Goal: Task Accomplishment & Management: Complete application form

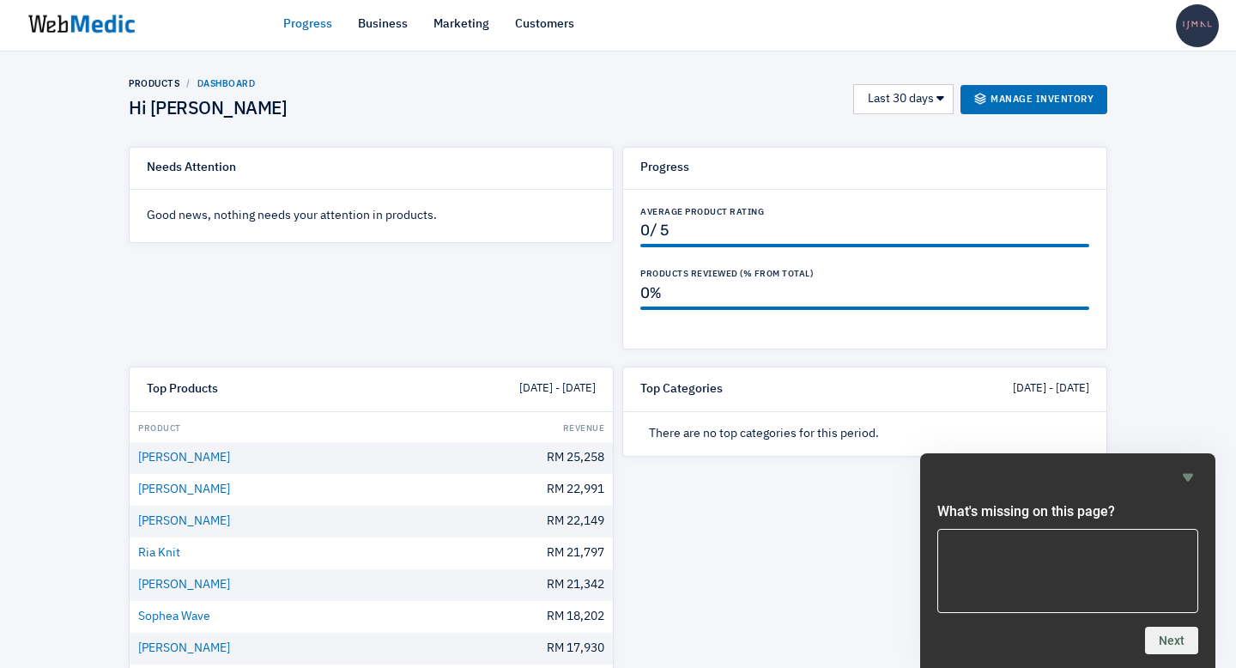
click at [312, 23] on link "Progress" at bounding box center [307, 24] width 49 height 18
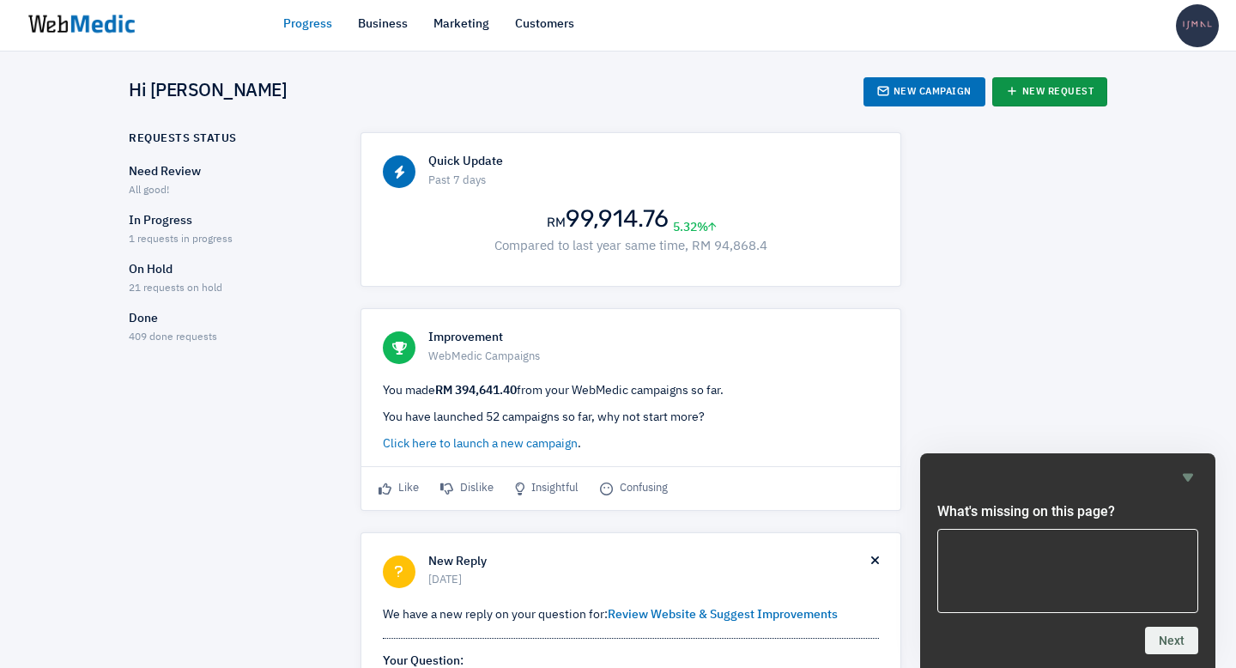
click at [1029, 94] on link "New Request" at bounding box center [1050, 91] width 116 height 29
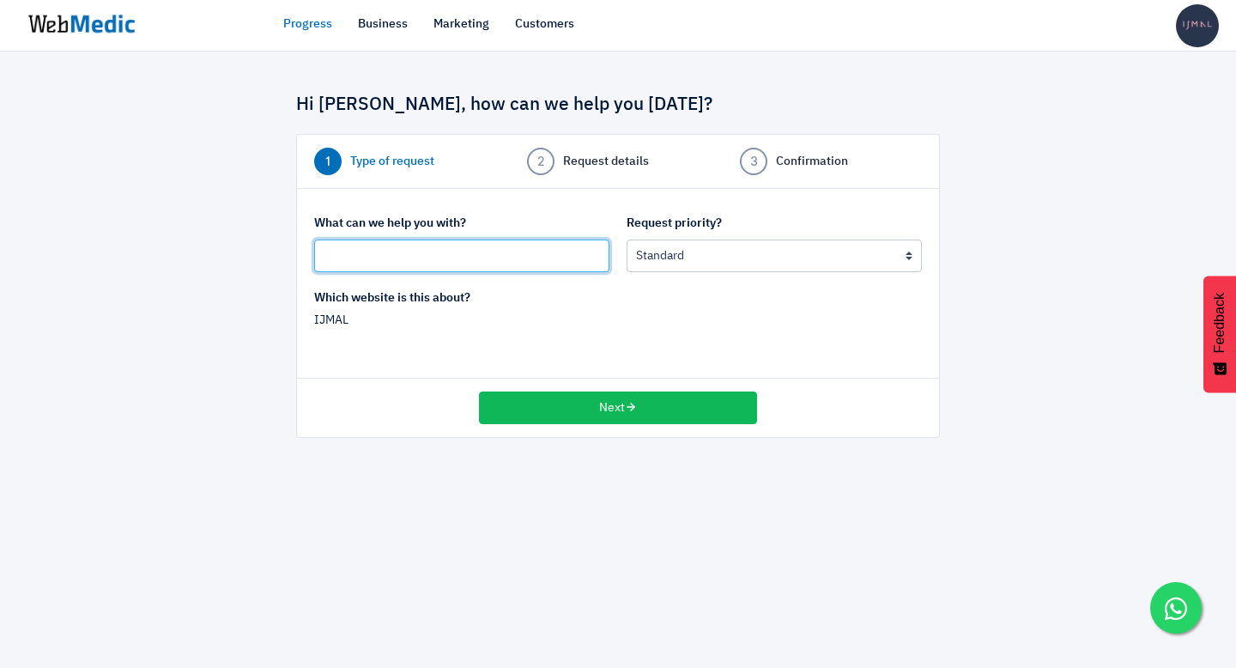
click at [461, 257] on input "text" at bounding box center [461, 255] width 295 height 33
type input "Research about Stocky App"
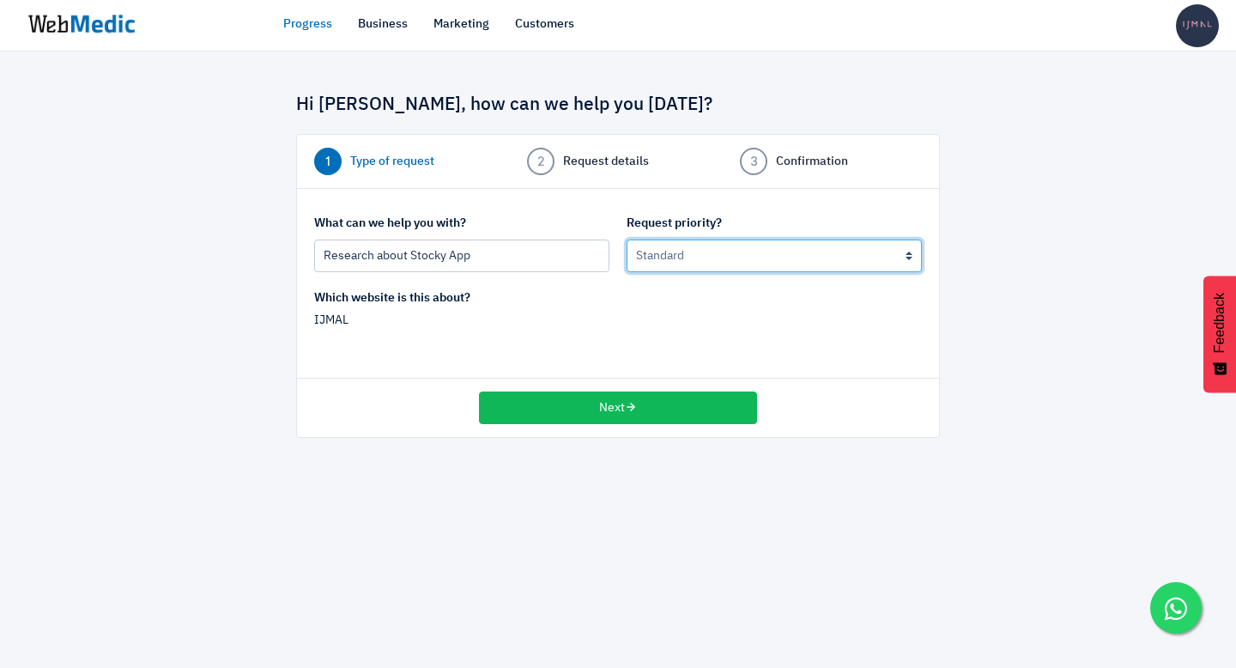
click at [808, 251] on select "Urgent: this is a mission critical issue High: this needs to be prioritized bef…" at bounding box center [774, 255] width 295 height 33
click at [627, 239] on select "Urgent: this is a mission critical issue High: this needs to be prioritized bef…" at bounding box center [774, 255] width 295 height 33
click at [547, 318] on p "IJMAL" at bounding box center [461, 321] width 295 height 18
click at [390, 323] on p "IJMAL" at bounding box center [461, 321] width 295 height 18
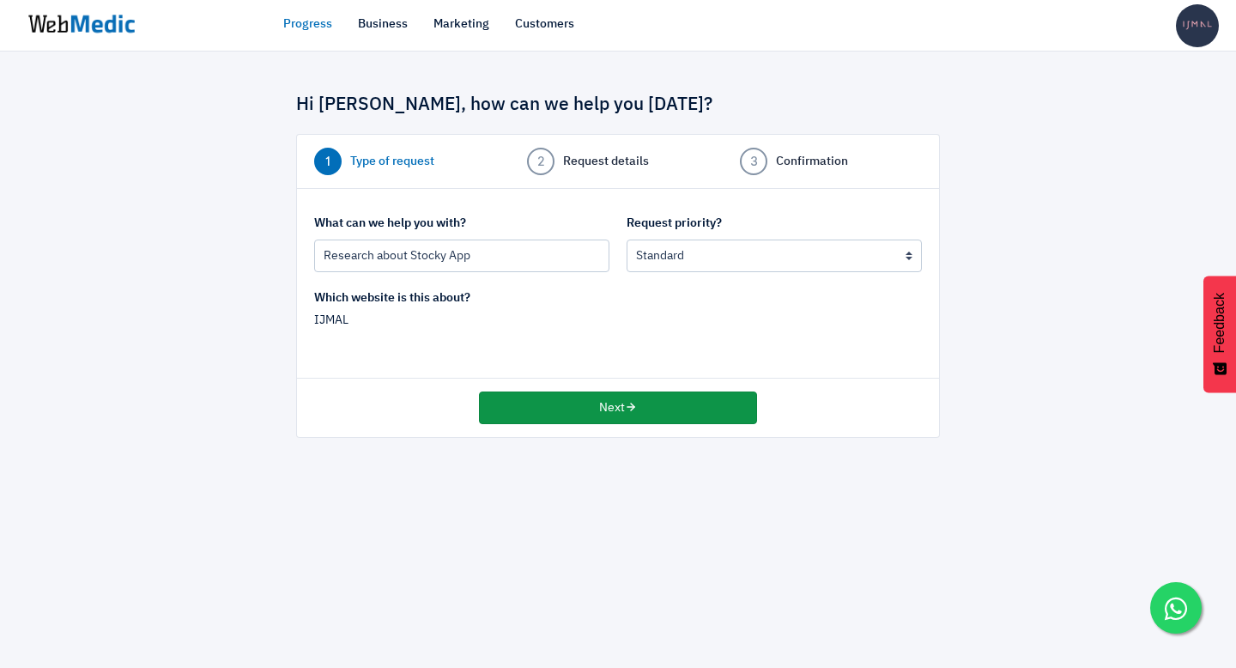
click at [599, 409] on button "Next" at bounding box center [618, 407] width 278 height 33
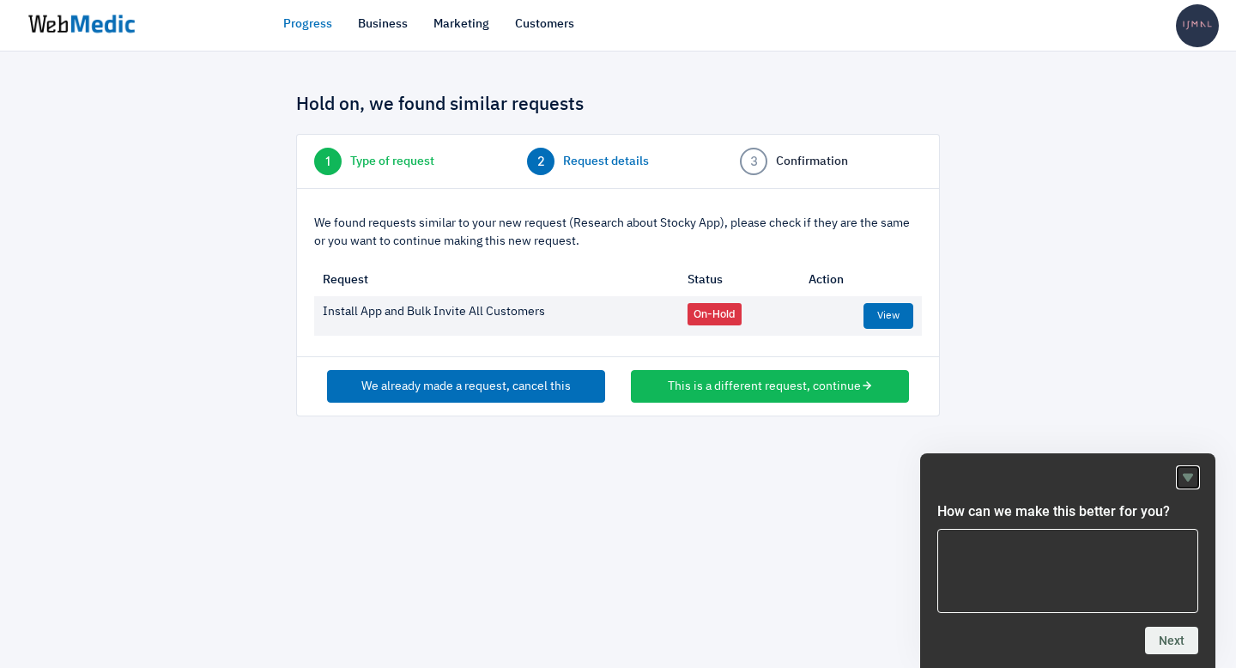
click at [1190, 474] on icon "Hide survey" at bounding box center [1188, 478] width 10 height 8
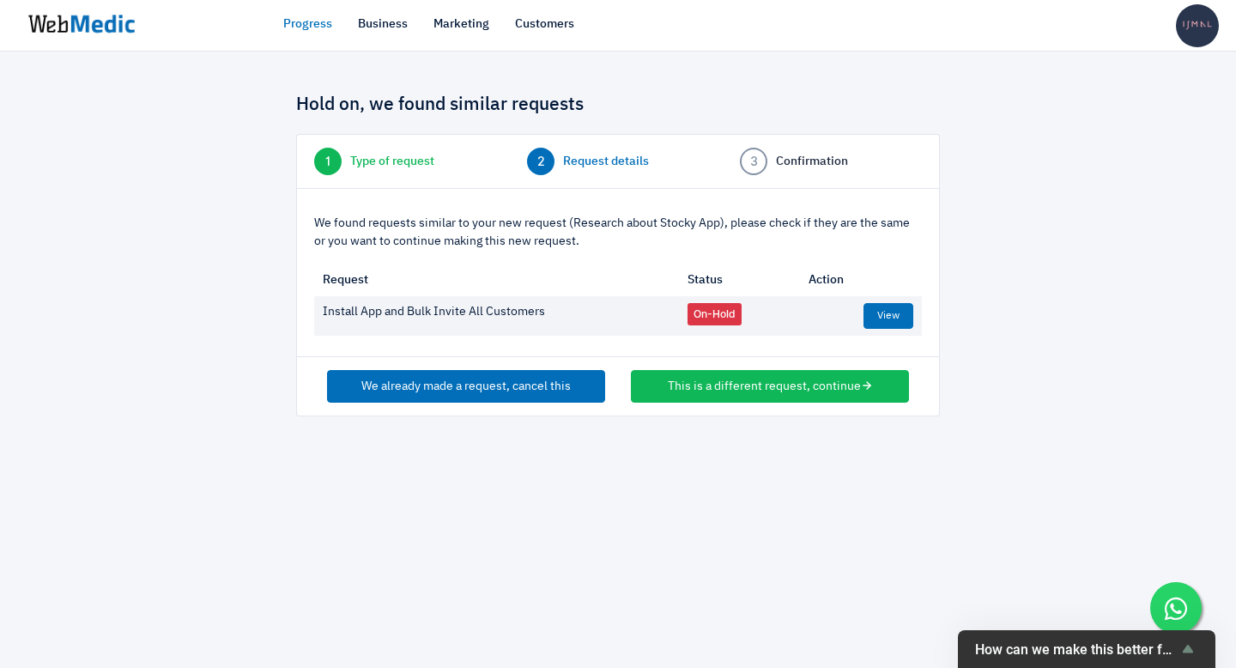
click at [1073, 324] on div at bounding box center [1036, 246] width 167 height 339
click at [881, 98] on h4 "Hold on, we found similar requests" at bounding box center [618, 105] width 644 height 22
click at [887, 315] on link "View" at bounding box center [888, 316] width 50 height 26
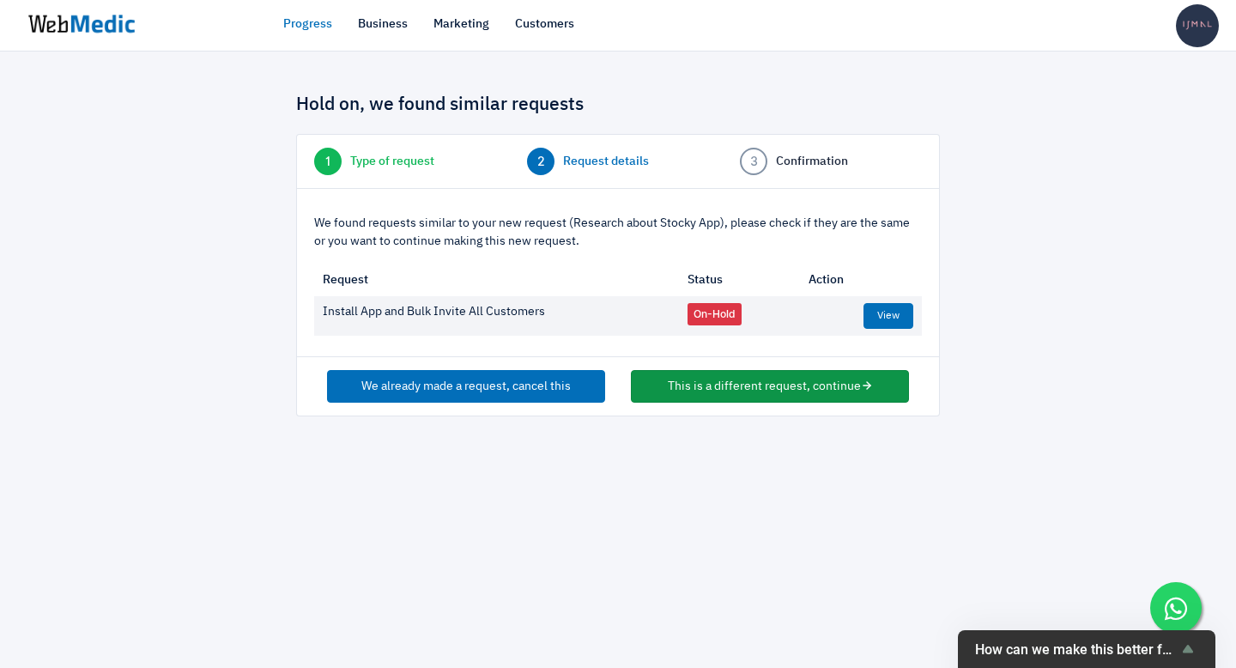
click at [724, 383] on button "This is a different request, continue" at bounding box center [770, 386] width 278 height 33
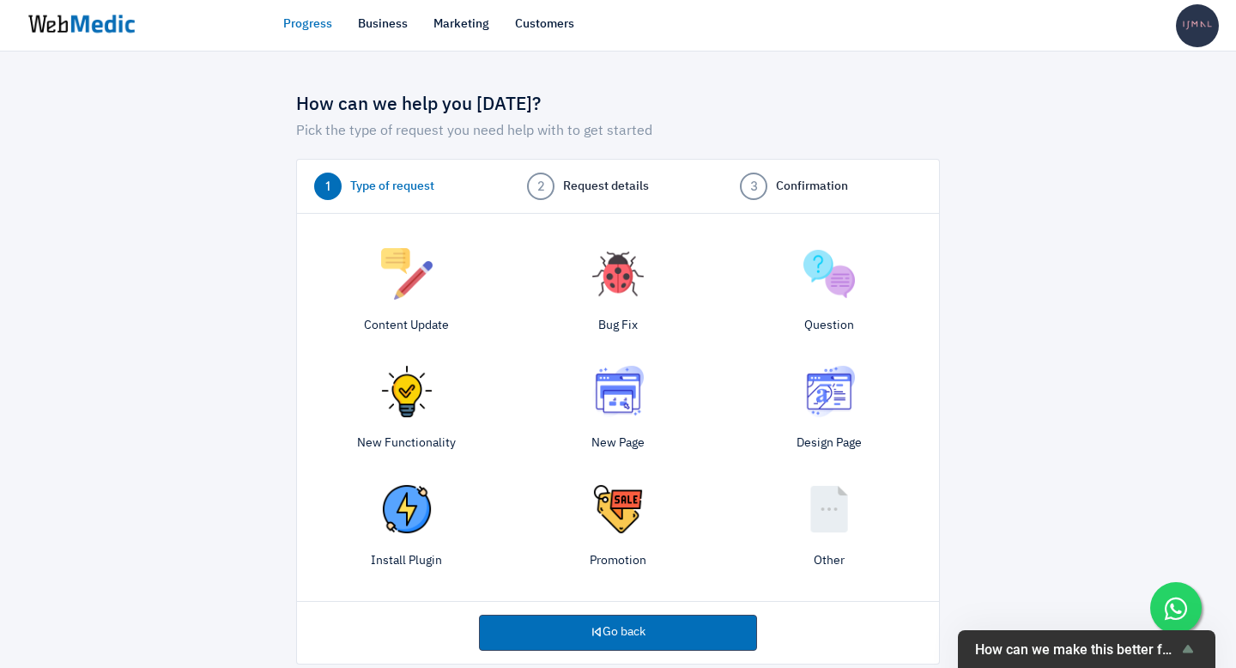
scroll to position [22, 0]
